Goal: Information Seeking & Learning: Learn about a topic

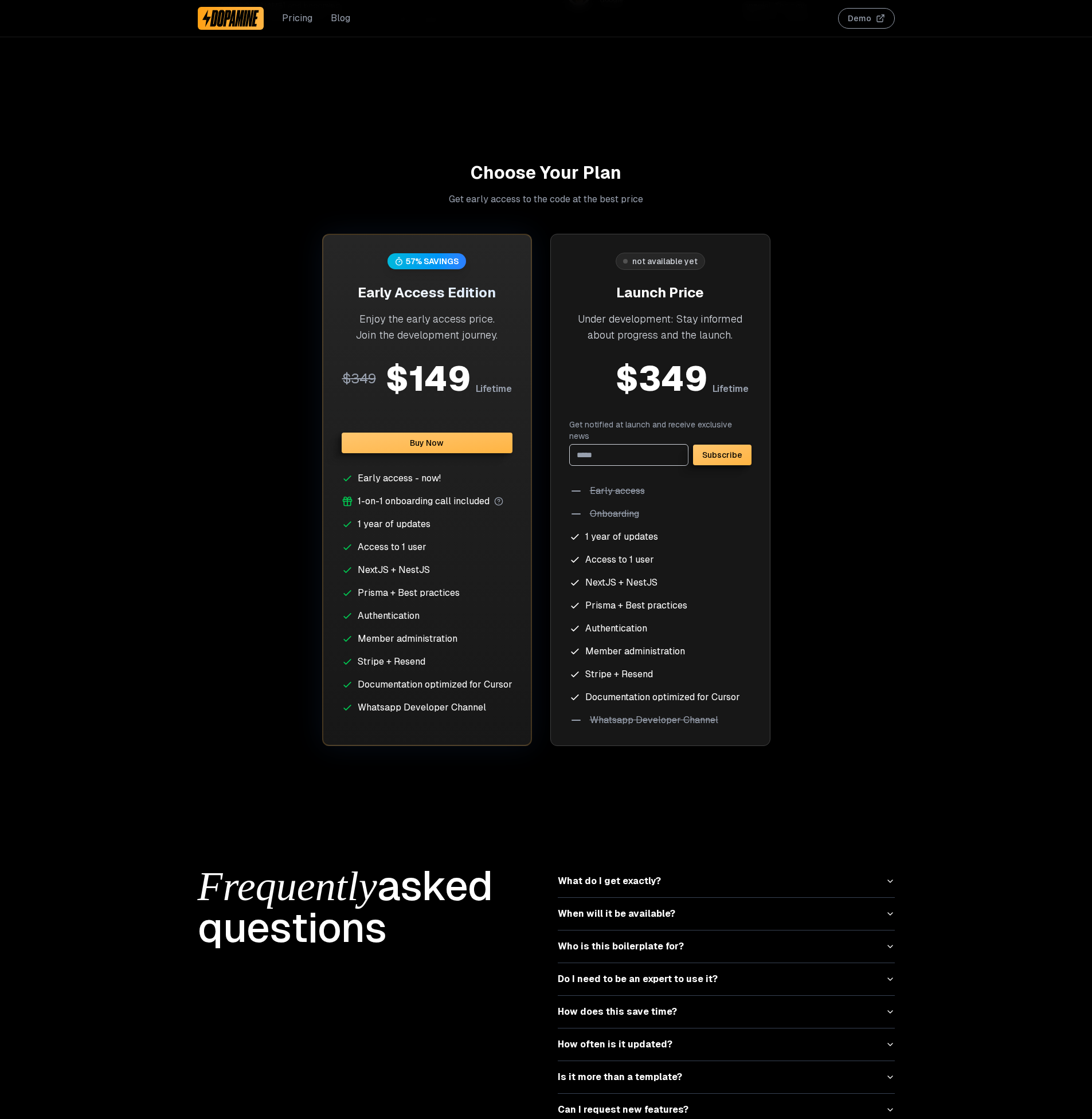
scroll to position [2819, 0]
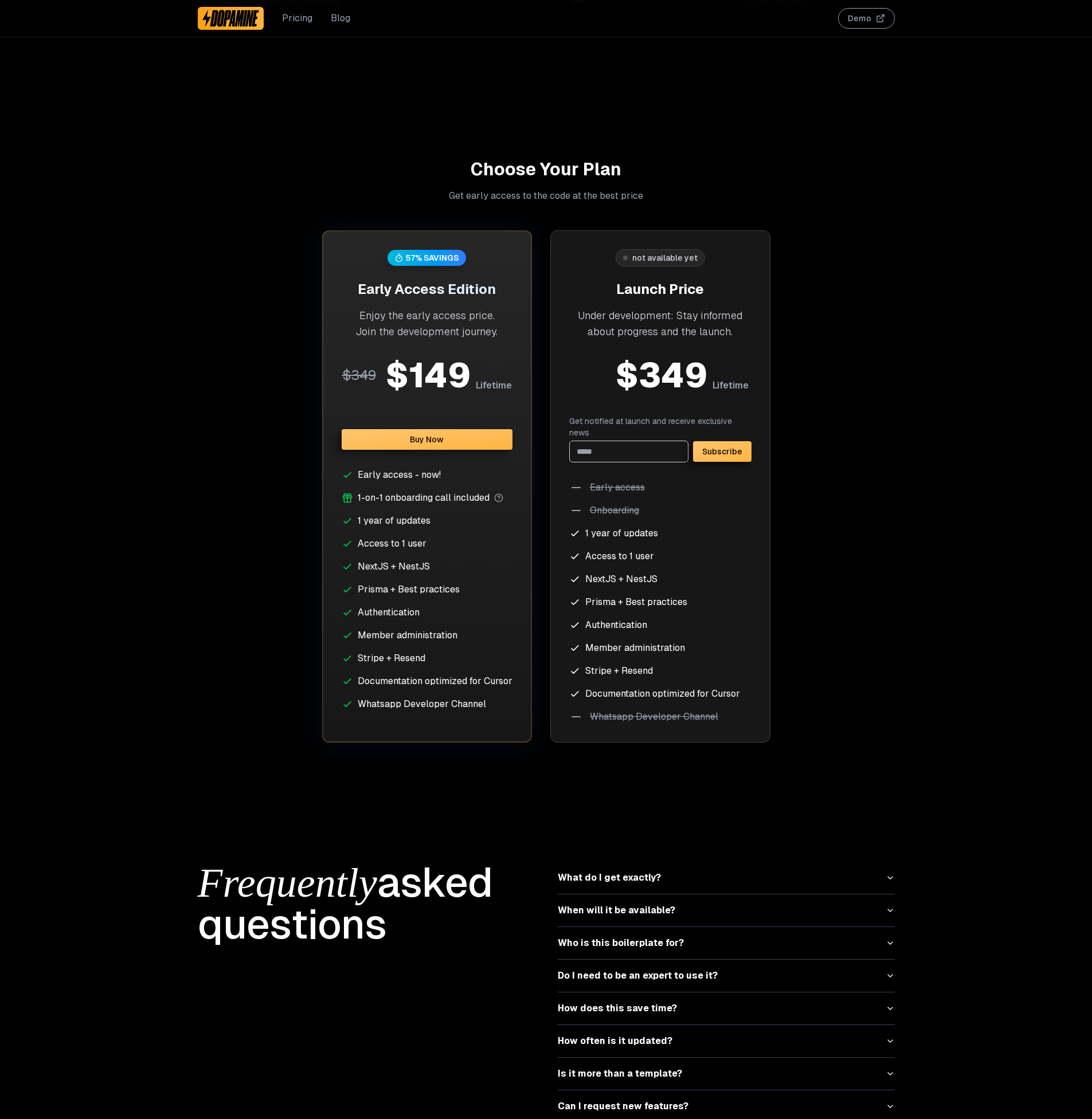
click at [633, 862] on button "What do I get exactly?" at bounding box center [726, 878] width 337 height 32
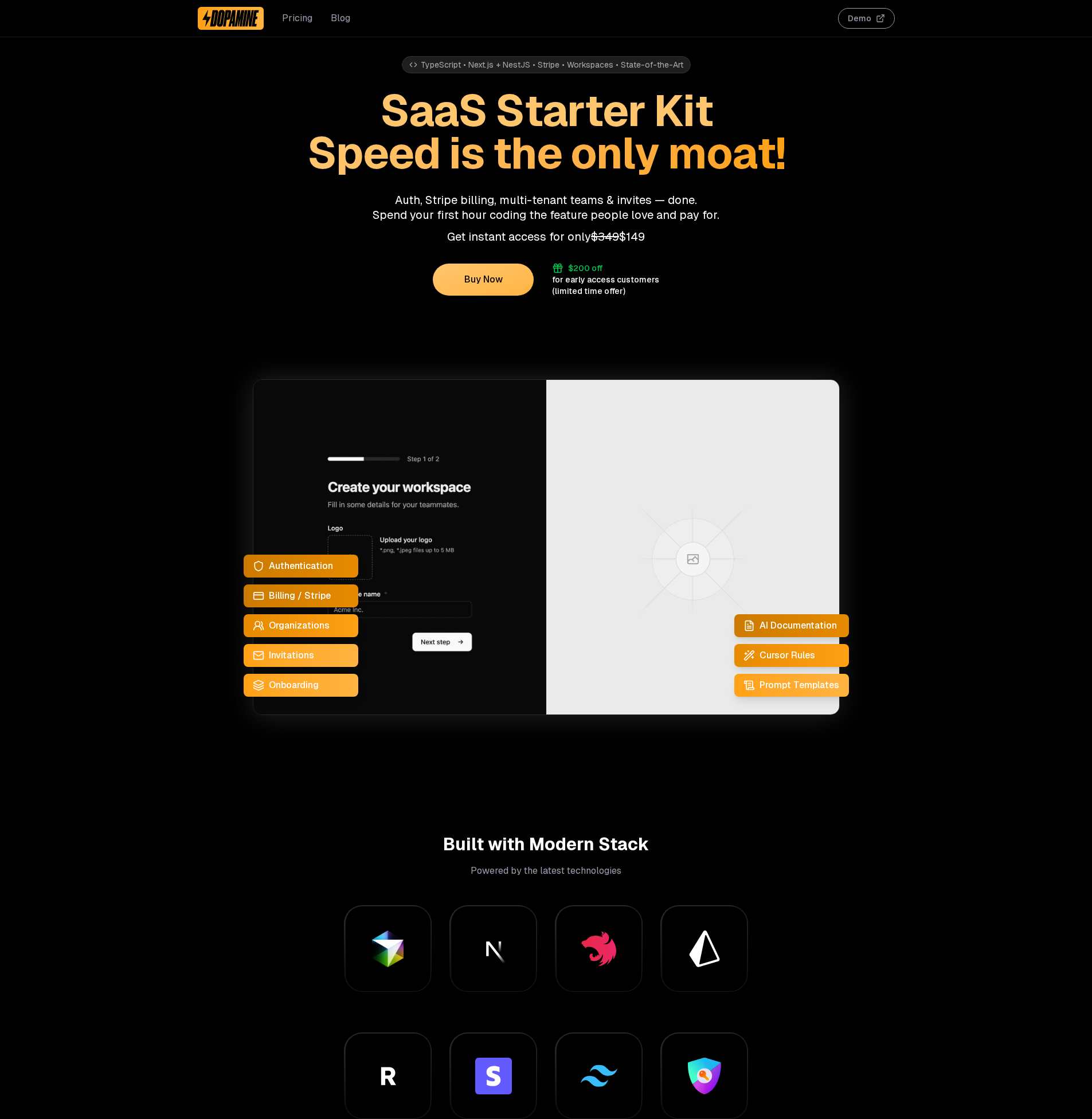
scroll to position [0, 0]
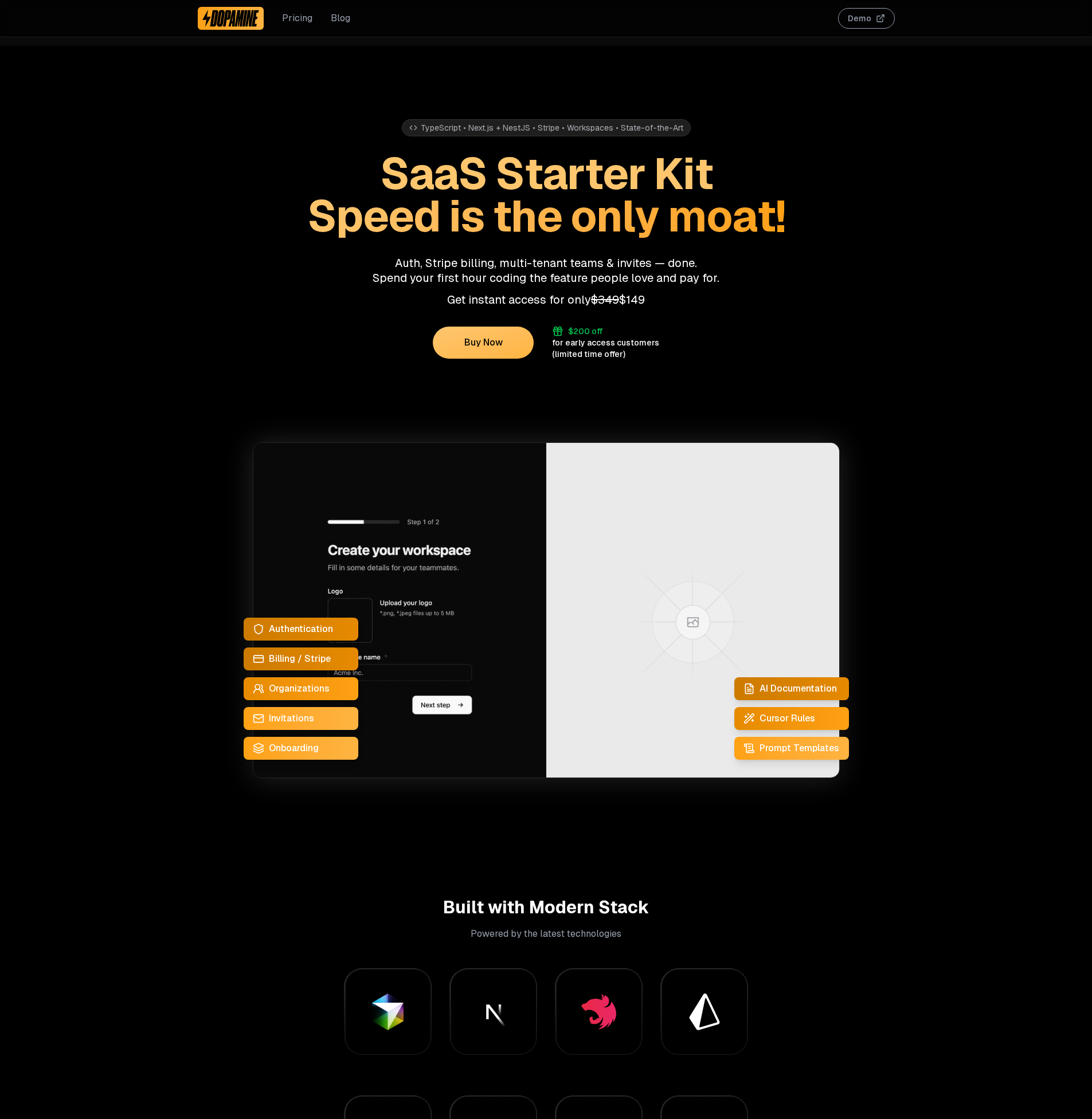
click at [291, 15] on link "Pricing" at bounding box center [297, 18] width 31 height 14
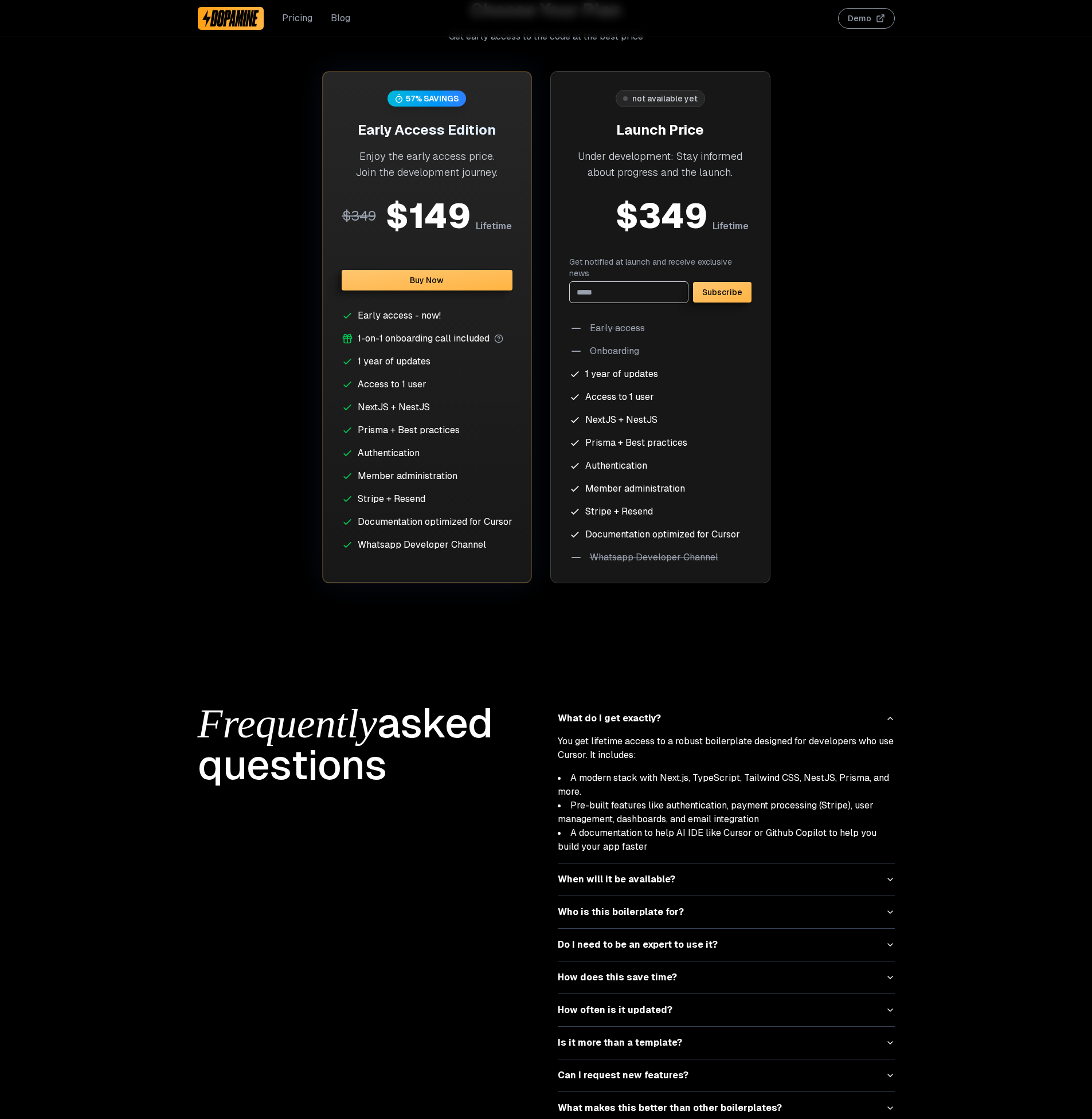
click at [342, 13] on link "Blog" at bounding box center [340, 18] width 19 height 14
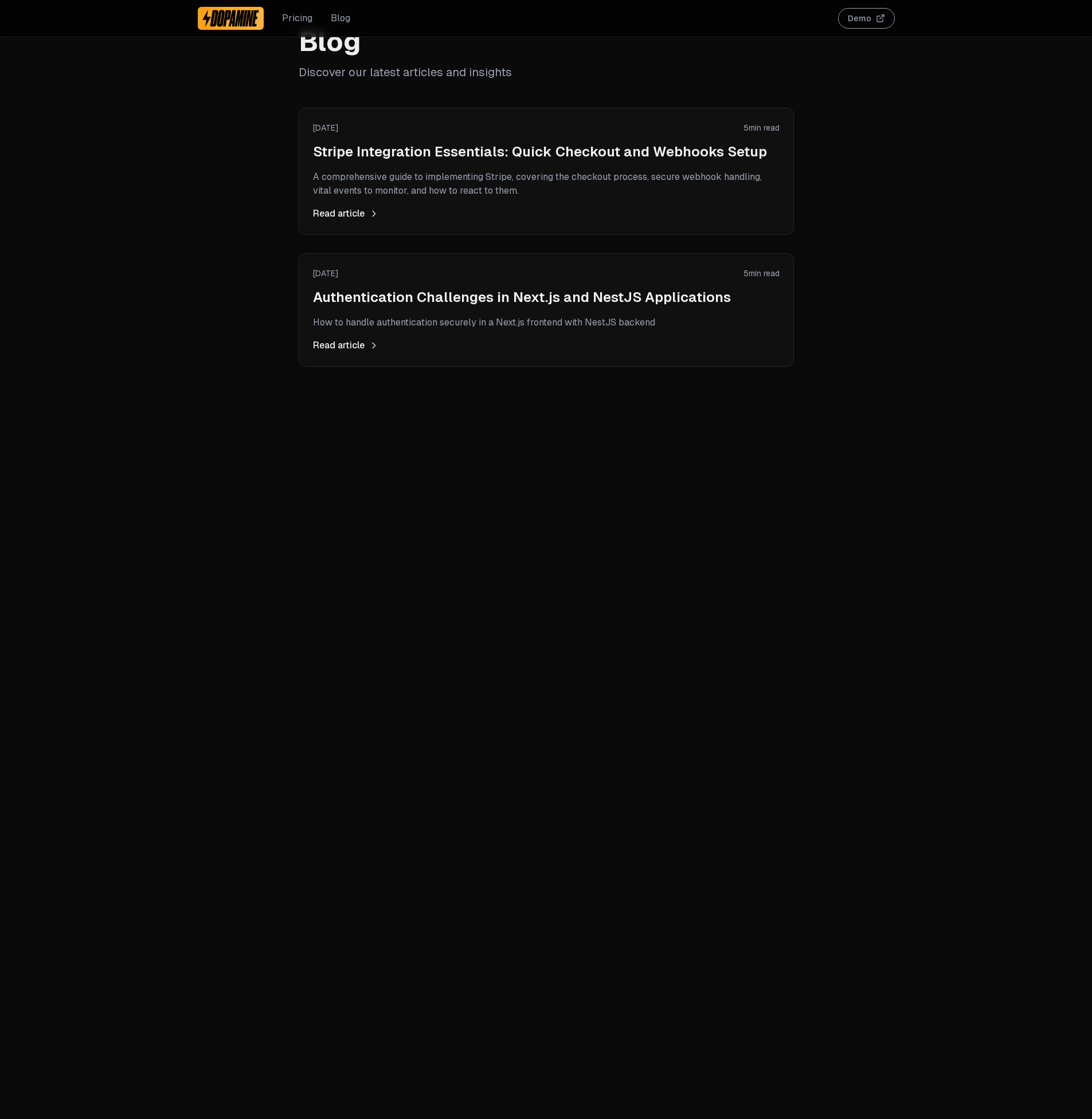
click at [533, 156] on h2 "Stripe Integration Essentials: Quick Checkout and Webhooks Setup" at bounding box center [546, 152] width 466 height 18
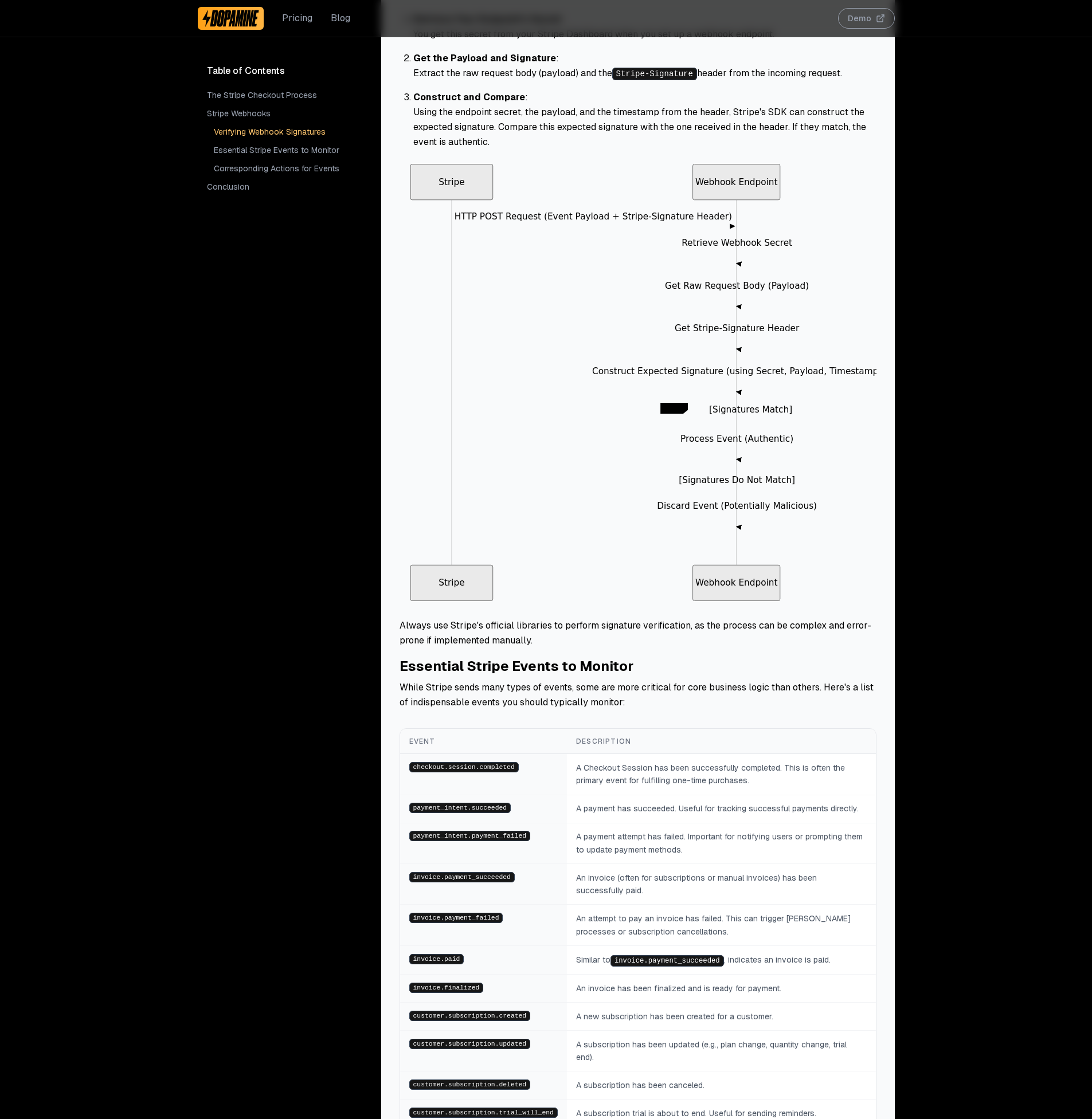
scroll to position [1421, 0]
